Goal: Information Seeking & Learning: Understand process/instructions

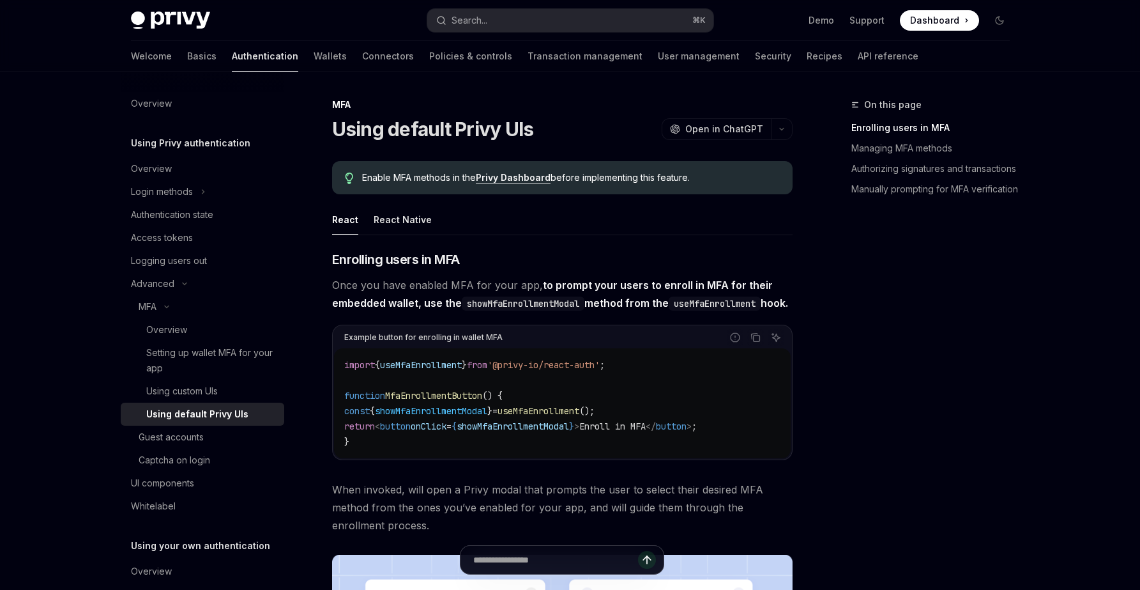
click at [473, 256] on h3 "​ Enrolling users in MFA" at bounding box center [562, 259] width 461 height 18
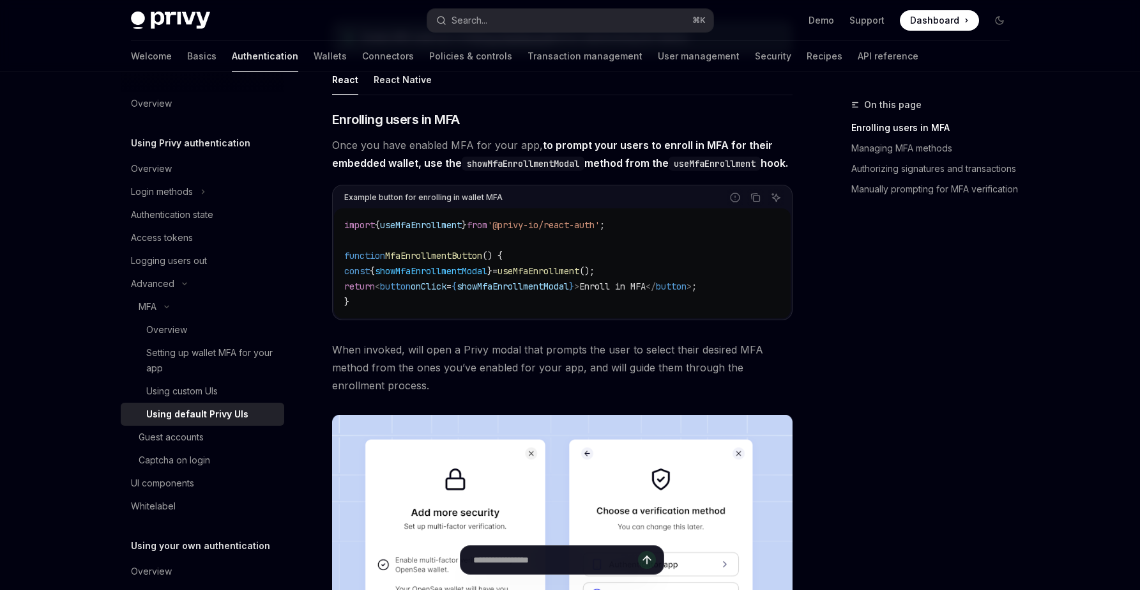
scroll to position [160, 0]
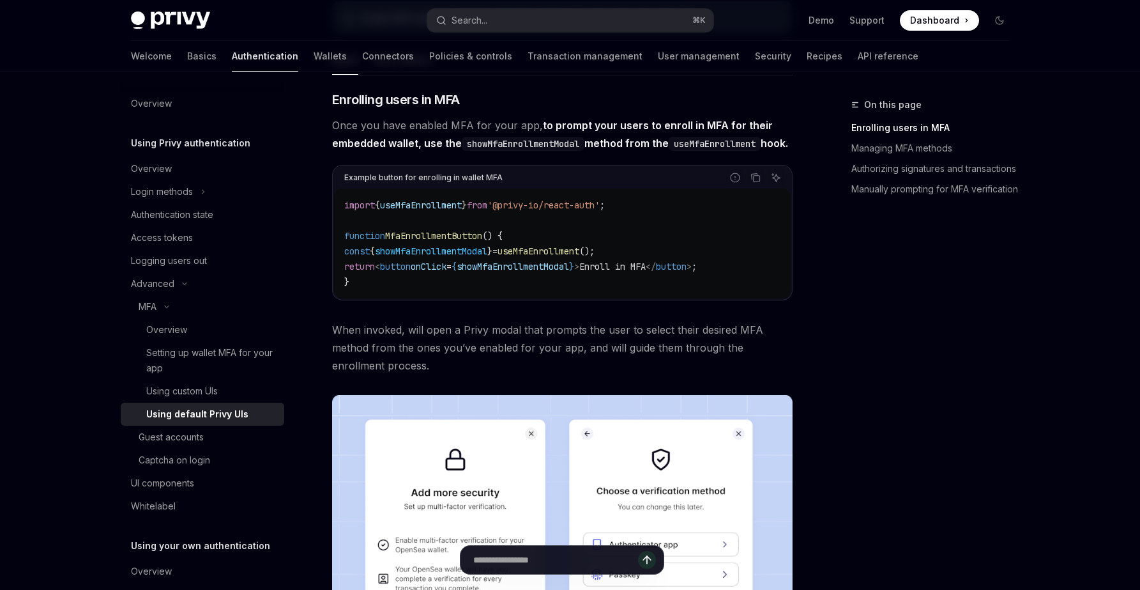
click at [564, 257] on span "useMfaEnrollment" at bounding box center [539, 250] width 82 height 11
click at [574, 272] on span "}" at bounding box center [571, 266] width 5 height 11
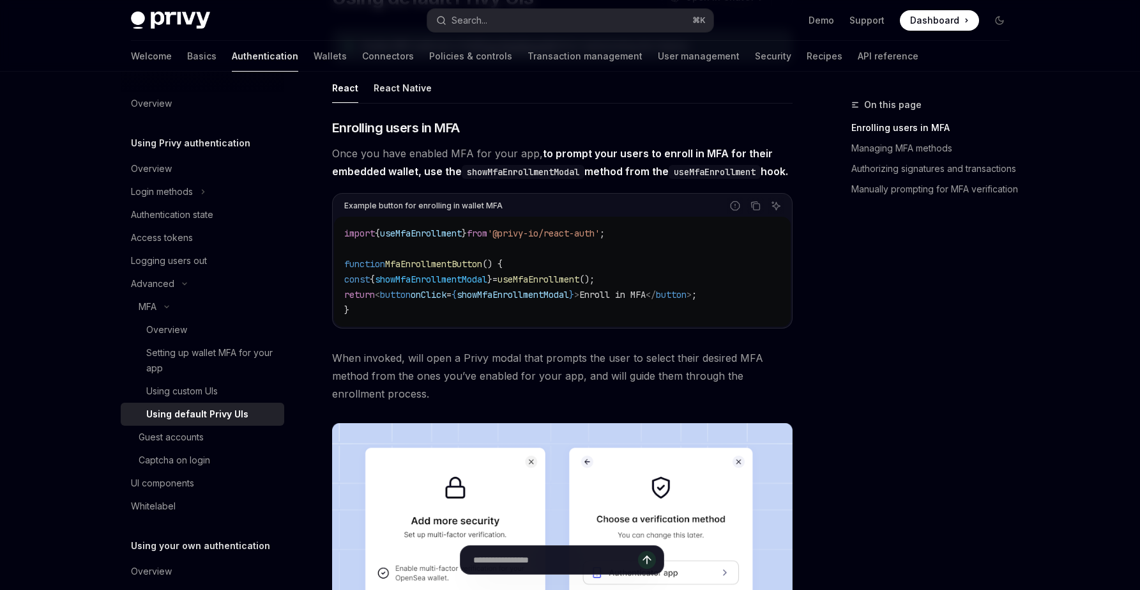
scroll to position [130, 0]
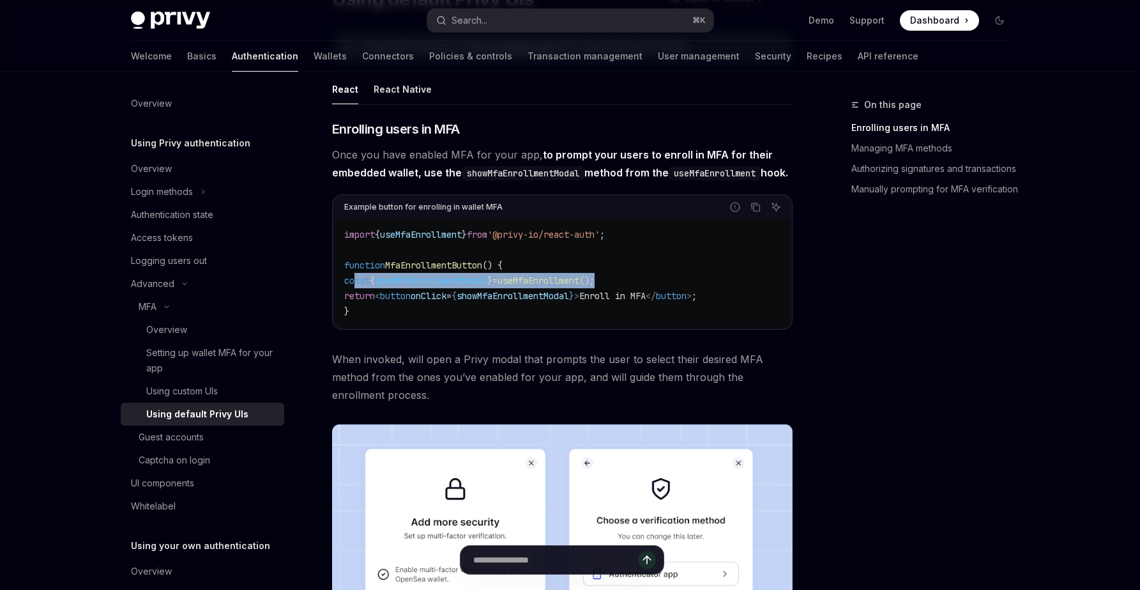
drag, startPoint x: 636, startPoint y: 297, endPoint x: 356, endPoint y: 302, distance: 279.8
click at [356, 302] on code "import { useMfaEnrollment } from '@privy-io/react-auth' ; function MfaEnrollmen…" at bounding box center [562, 273] width 436 height 92
copy span "const { showMfaEnrollmentModal } = useMfaEnrollment ();"
click at [543, 319] on code "import { useMfaEnrollment } from '@privy-io/react-auth' ; function MfaEnrollmen…" at bounding box center [562, 273] width 436 height 92
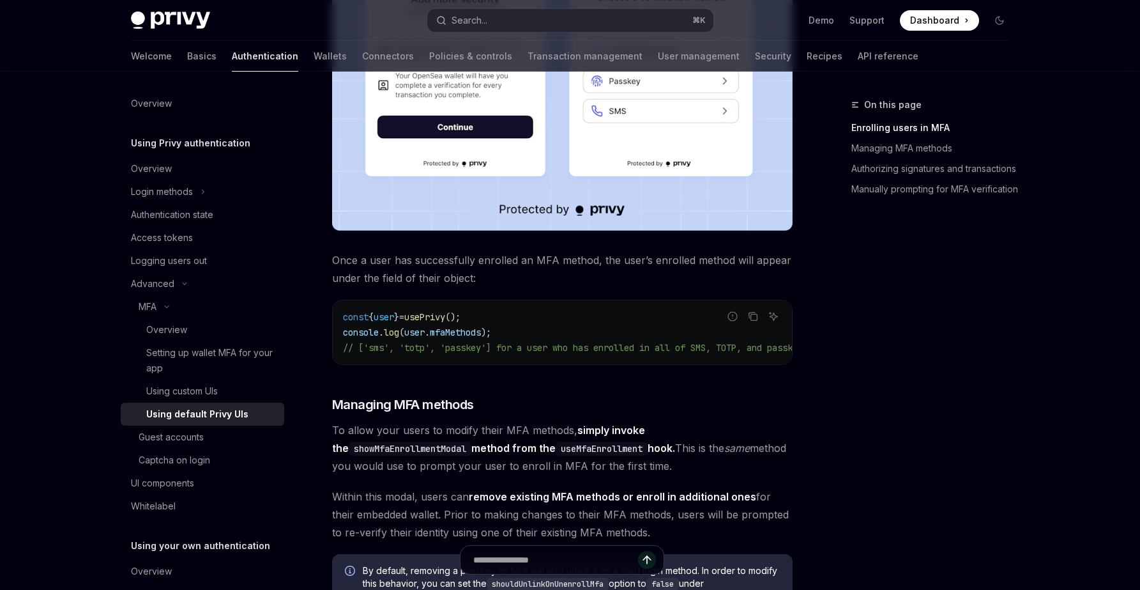
scroll to position [663, 0]
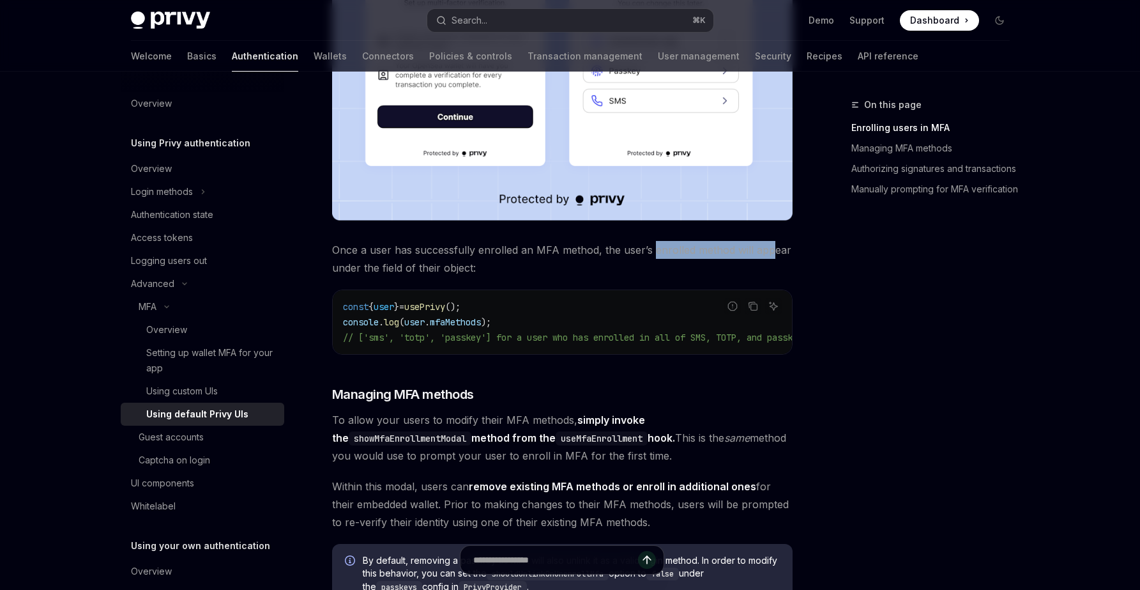
drag, startPoint x: 652, startPoint y: 268, endPoint x: 773, endPoint y: 268, distance: 121.4
click at [771, 268] on span "Once a user has successfully enrolled an MFA method, the user’s enrolled method…" at bounding box center [562, 259] width 461 height 36
drag, startPoint x: 365, startPoint y: 284, endPoint x: 469, endPoint y: 286, distance: 104.1
click at [468, 277] on span "Once a user has successfully enrolled an MFA method, the user’s enrolled method…" at bounding box center [562, 259] width 461 height 36
click at [500, 277] on span "Once a user has successfully enrolled an MFA method, the user’s enrolled method…" at bounding box center [562, 259] width 461 height 36
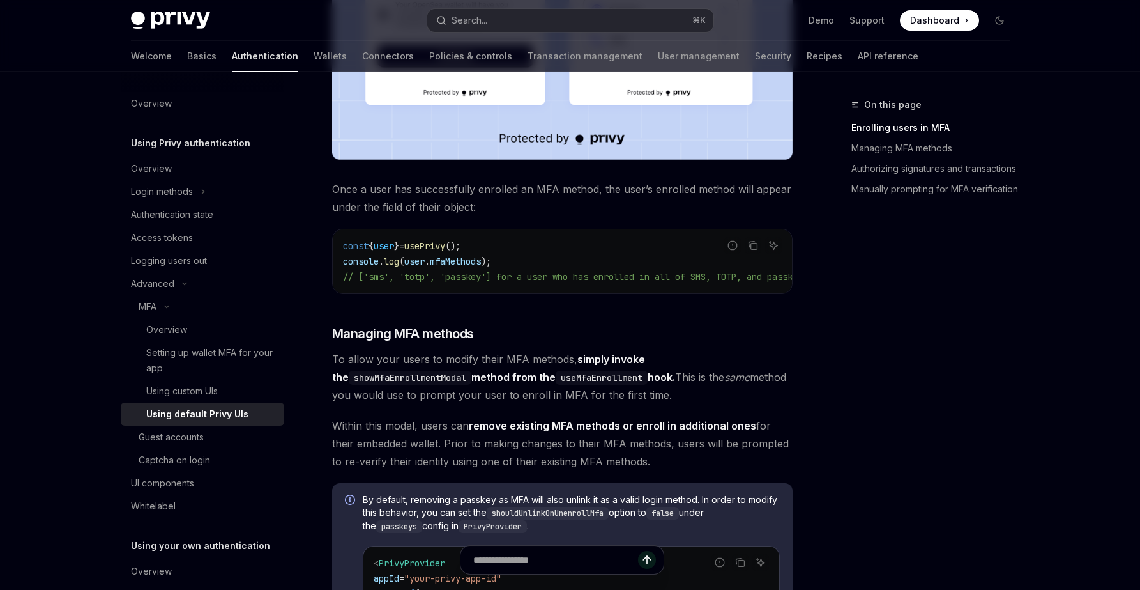
scroll to position [732, 0]
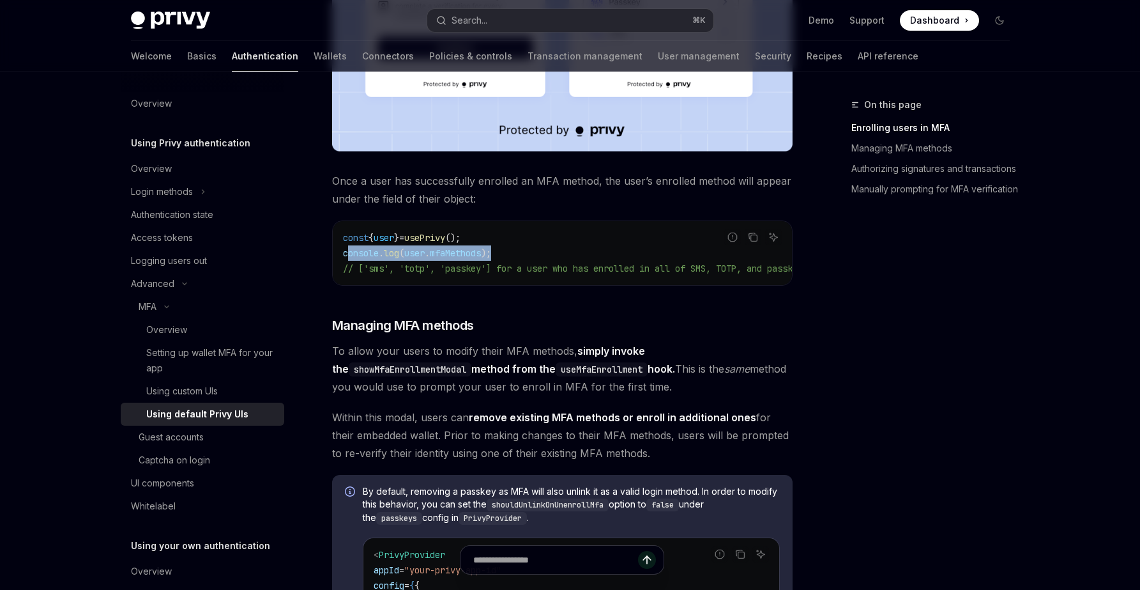
drag, startPoint x: 350, startPoint y: 273, endPoint x: 520, endPoint y: 273, distance: 169.9
click at [520, 273] on code "const { user } = usePrivy (); console . log ( user . mfaMethods ); // ['sms', '…" at bounding box center [598, 253] width 511 height 46
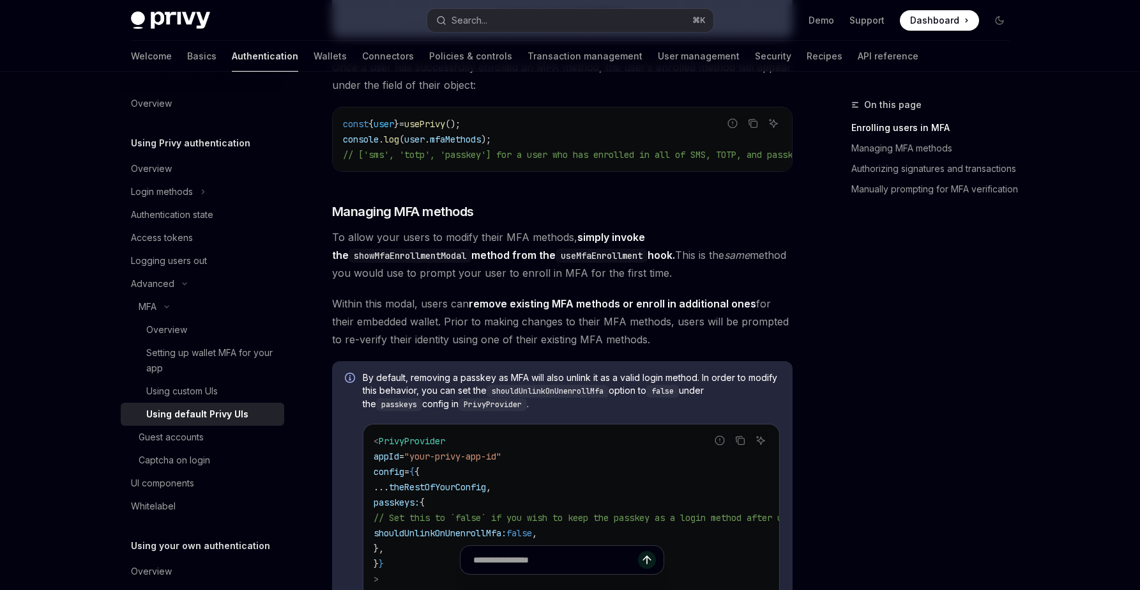
scroll to position [840, 0]
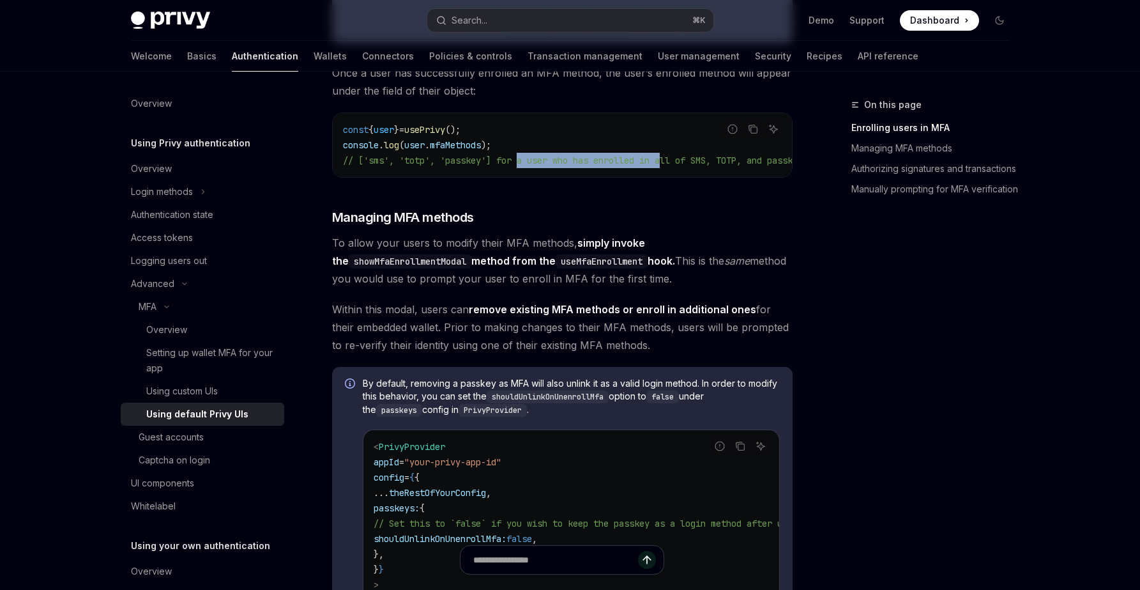
drag, startPoint x: 526, startPoint y: 176, endPoint x: 680, endPoint y: 176, distance: 154.0
click at [680, 166] on span "// ['sms', 'totp', 'passkey'] for a user who has enrolled in all of SMS, TOTP, …" at bounding box center [583, 160] width 480 height 11
click at [724, 226] on h3 "​ Managing MFA methods" at bounding box center [562, 217] width 461 height 18
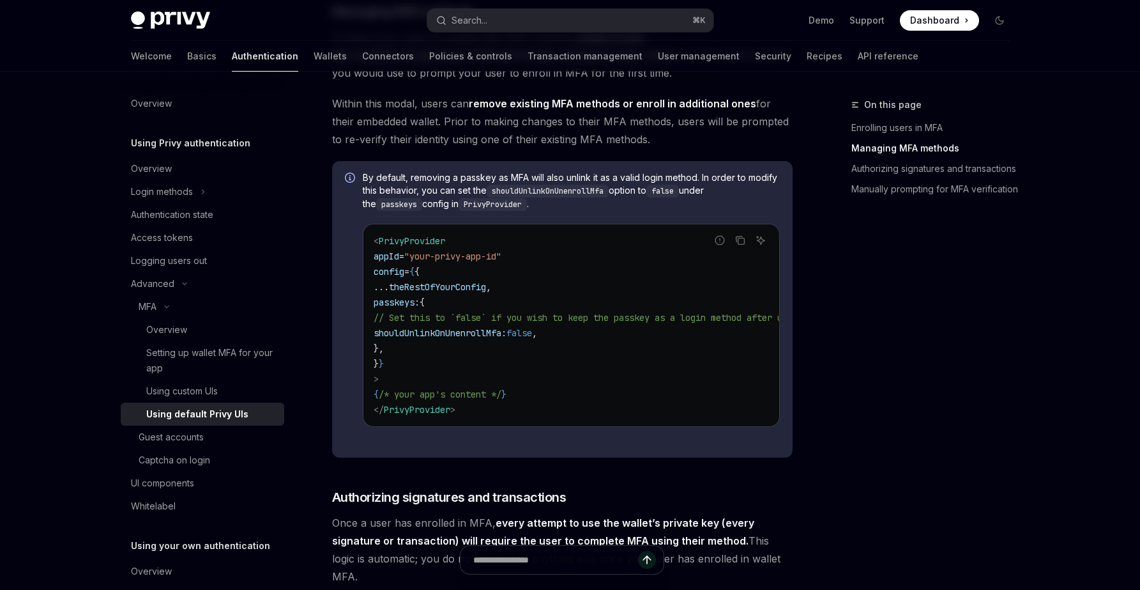
scroll to position [1057, 0]
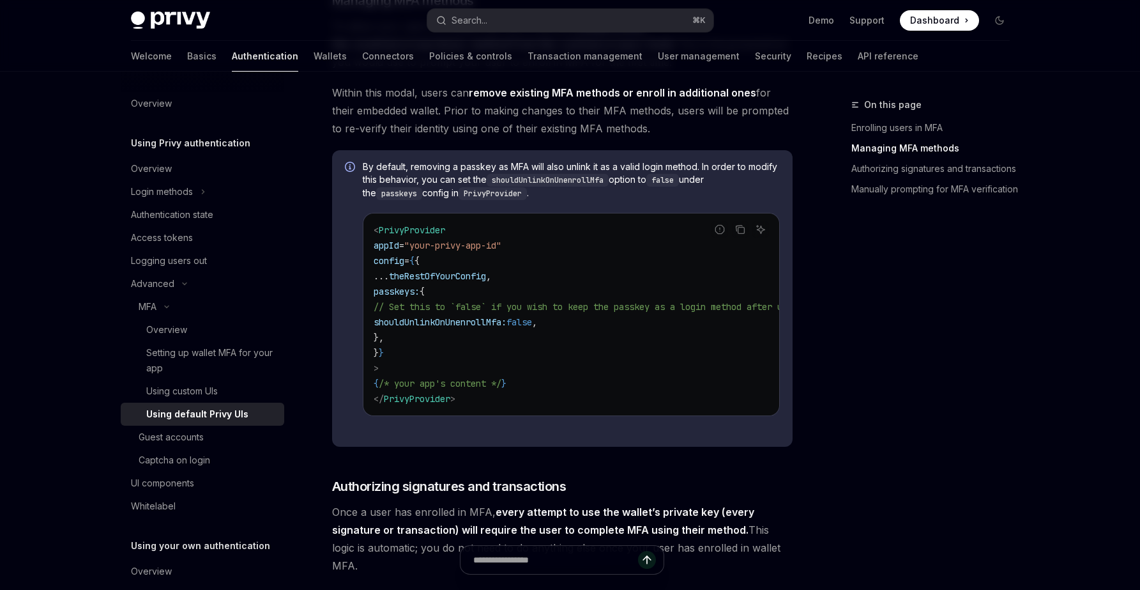
drag, startPoint x: 455, startPoint y: 195, endPoint x: 588, endPoint y: 199, distance: 133.6
click at [588, 198] on span "By default, removing a passkey as MFA will also unlink it as a valid login meth…" at bounding box center [571, 180] width 417 height 40
click at [557, 200] on span "By default, removing a passkey as MFA will also unlink it as a valid login meth…" at bounding box center [571, 180] width 417 height 40
drag, startPoint x: 425, startPoint y: 205, endPoint x: 569, endPoint y: 204, distance: 143.7
click at [569, 200] on span "By default, removing a passkey as MFA will also unlink it as a valid login meth…" at bounding box center [571, 180] width 417 height 40
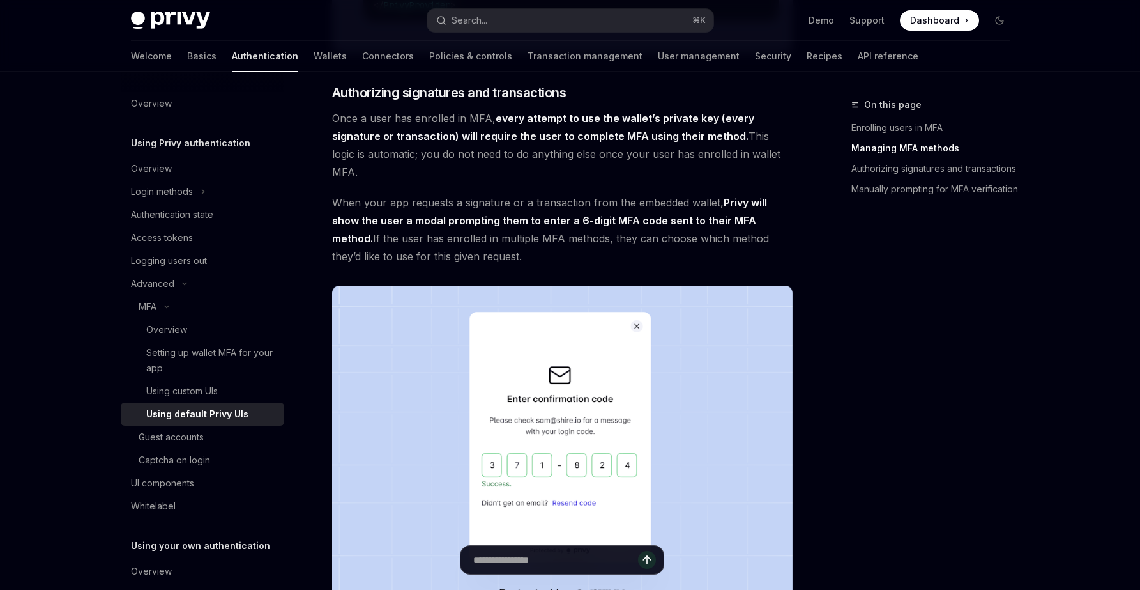
scroll to position [1426, 0]
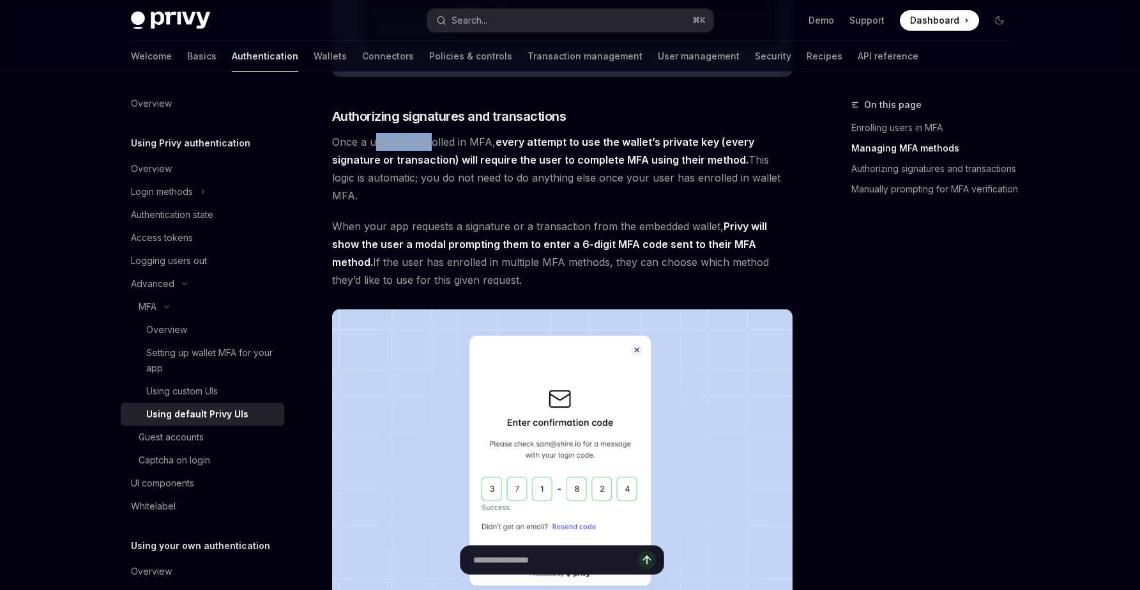
drag, startPoint x: 376, startPoint y: 170, endPoint x: 436, endPoint y: 170, distance: 60.0
click at [436, 170] on span "Once a user has enrolled in MFA, every attempt to use the wallet’s private key …" at bounding box center [562, 169] width 461 height 72
click at [459, 173] on span "Once a user has enrolled in MFA, every attempt to use the wallet’s private key …" at bounding box center [562, 169] width 461 height 72
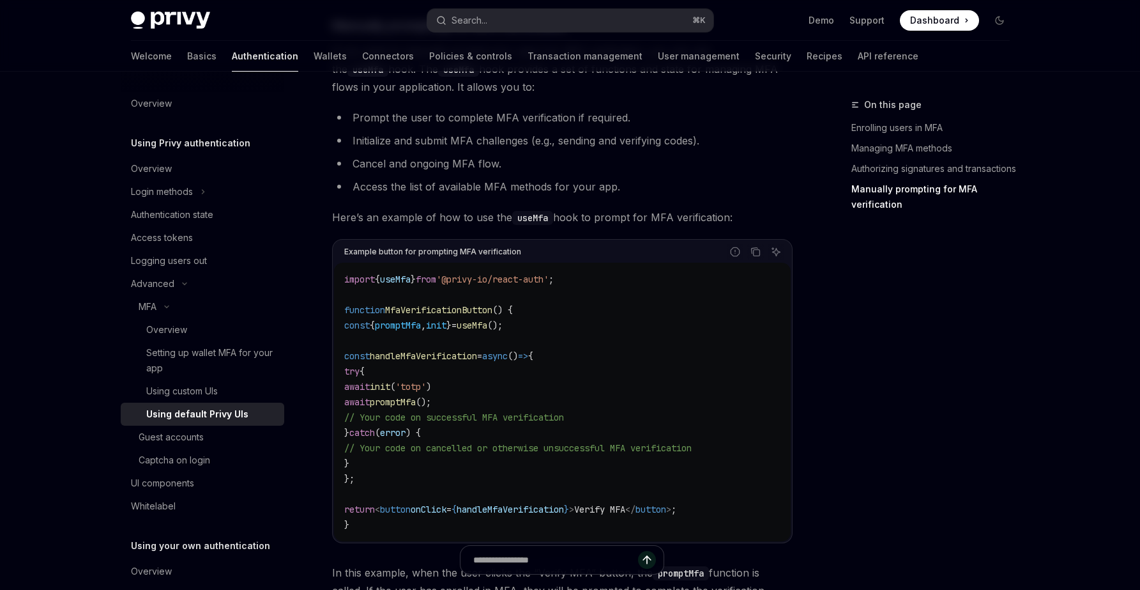
scroll to position [2265, 0]
